Goal: Task Accomplishment & Management: Manage account settings

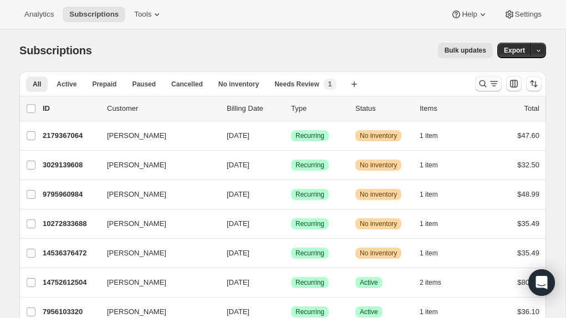
click at [485, 83] on icon "Search and filter results" at bounding box center [482, 83] width 11 height 11
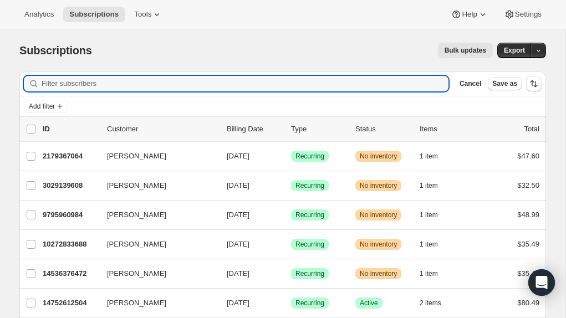
paste input "[EMAIL_ADDRESS][DOMAIN_NAME]"
type input "[EMAIL_ADDRESS][DOMAIN_NAME]"
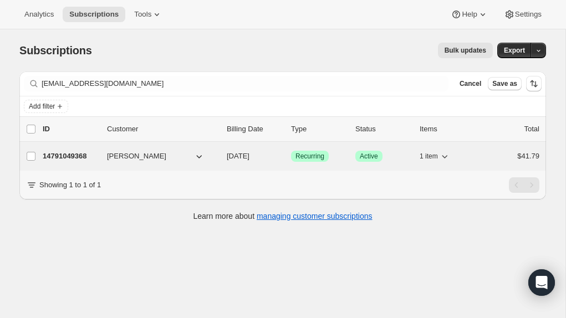
click at [93, 159] on p "14791049368" at bounding box center [70, 156] width 55 height 11
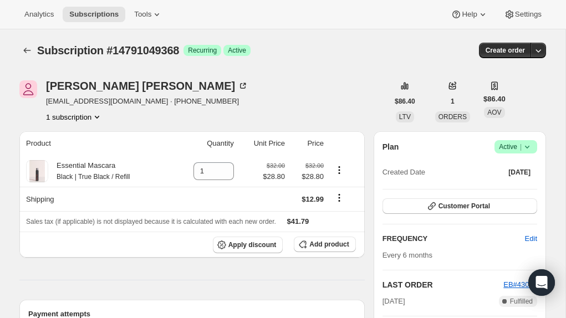
click at [530, 148] on icon at bounding box center [526, 146] width 11 height 11
click at [514, 167] on span "Pause subscription" at bounding box center [511, 169] width 61 height 8
